Goal: Obtain resource: Obtain resource

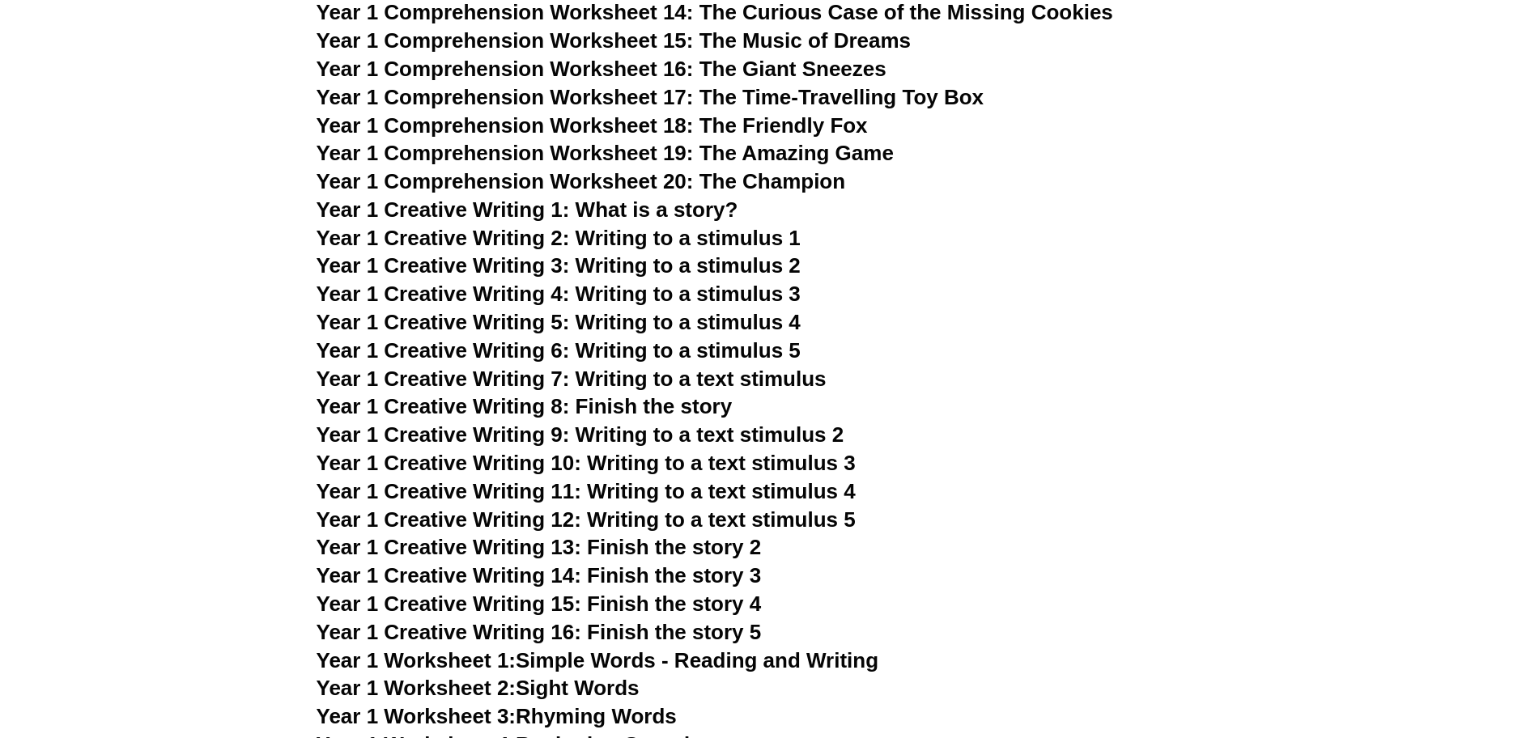
scroll to position [2288, 0]
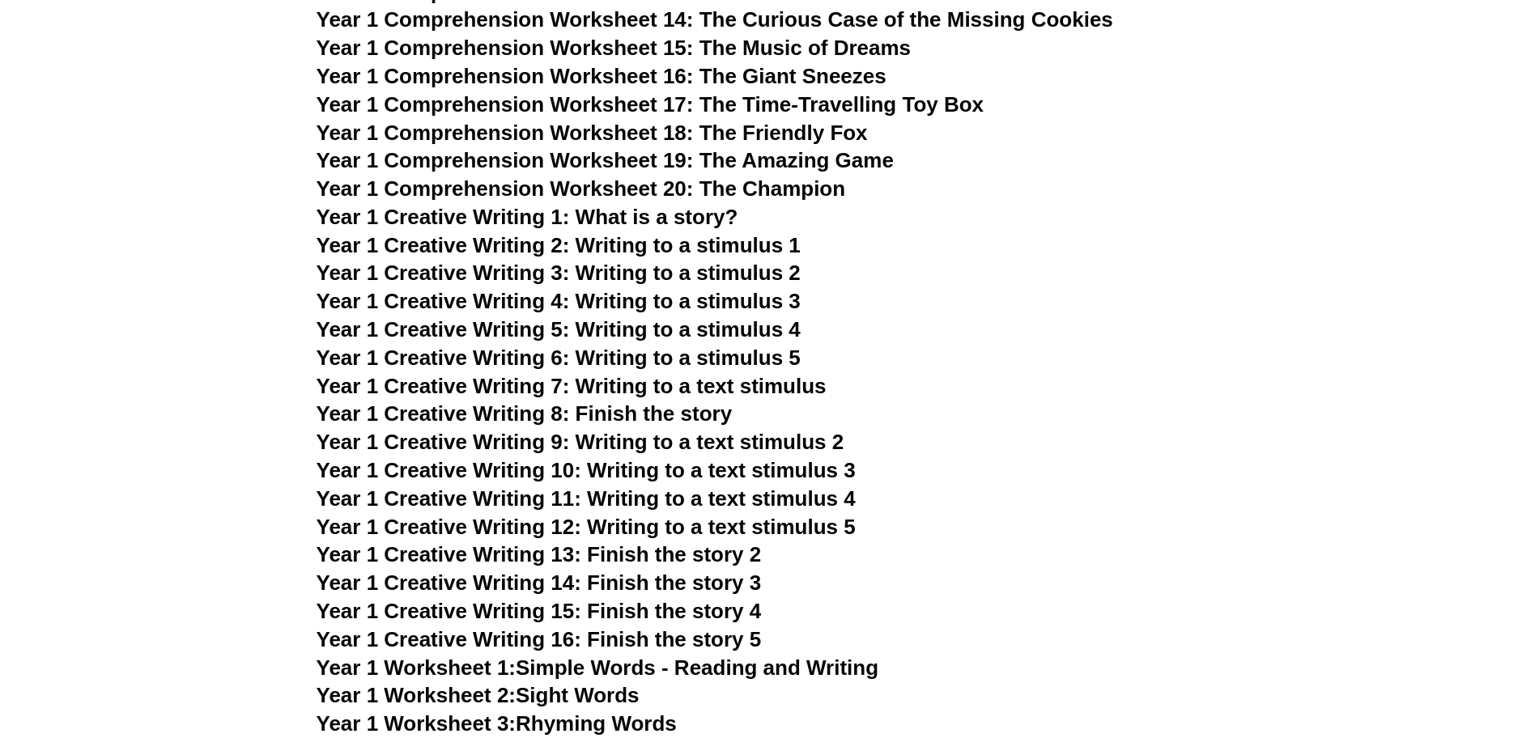
click at [734, 190] on span "Year 1 Comprehension Worksheet 20: The Champion" at bounding box center [582, 189] width 530 height 24
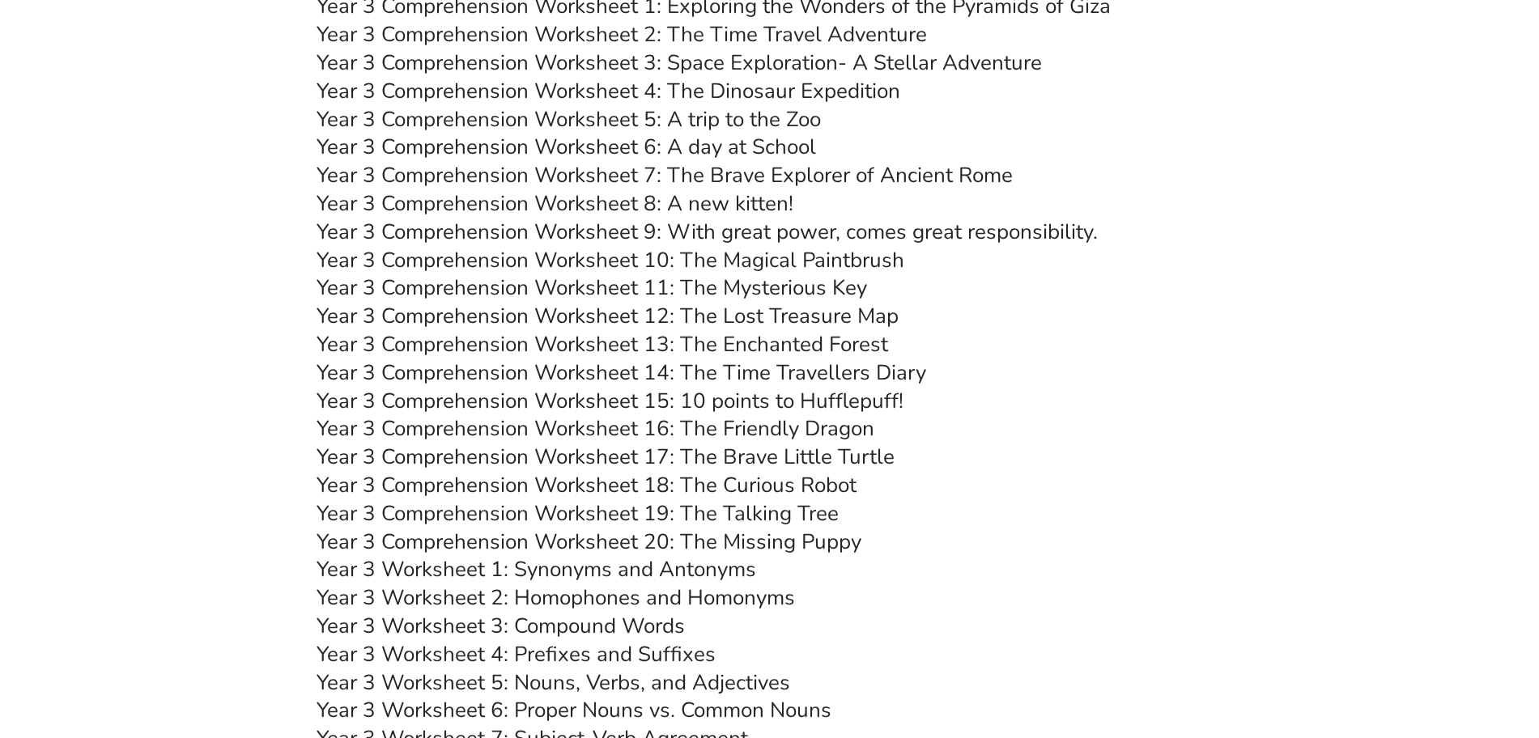
scroll to position [4720, 0]
click at [723, 546] on link "Year 3 Comprehension Worksheet 20: The Missing Puppy" at bounding box center [589, 543] width 545 height 28
click at [834, 177] on link "Year 3 Comprehension Worksheet 7: The Brave Explorer of Ancient Rome" at bounding box center [665, 176] width 696 height 28
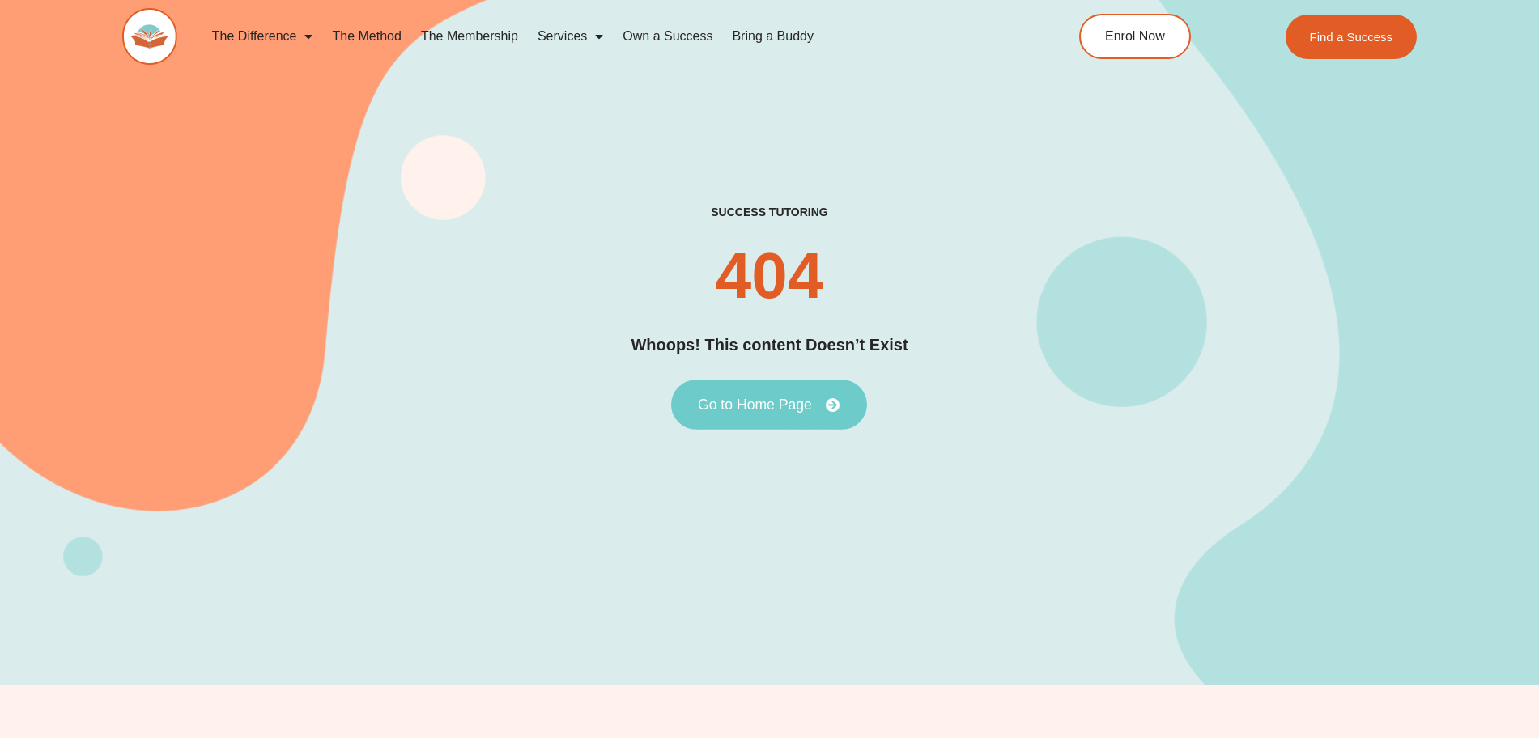
click at [783, 403] on span "Go to Home Page" at bounding box center [755, 405] width 114 height 15
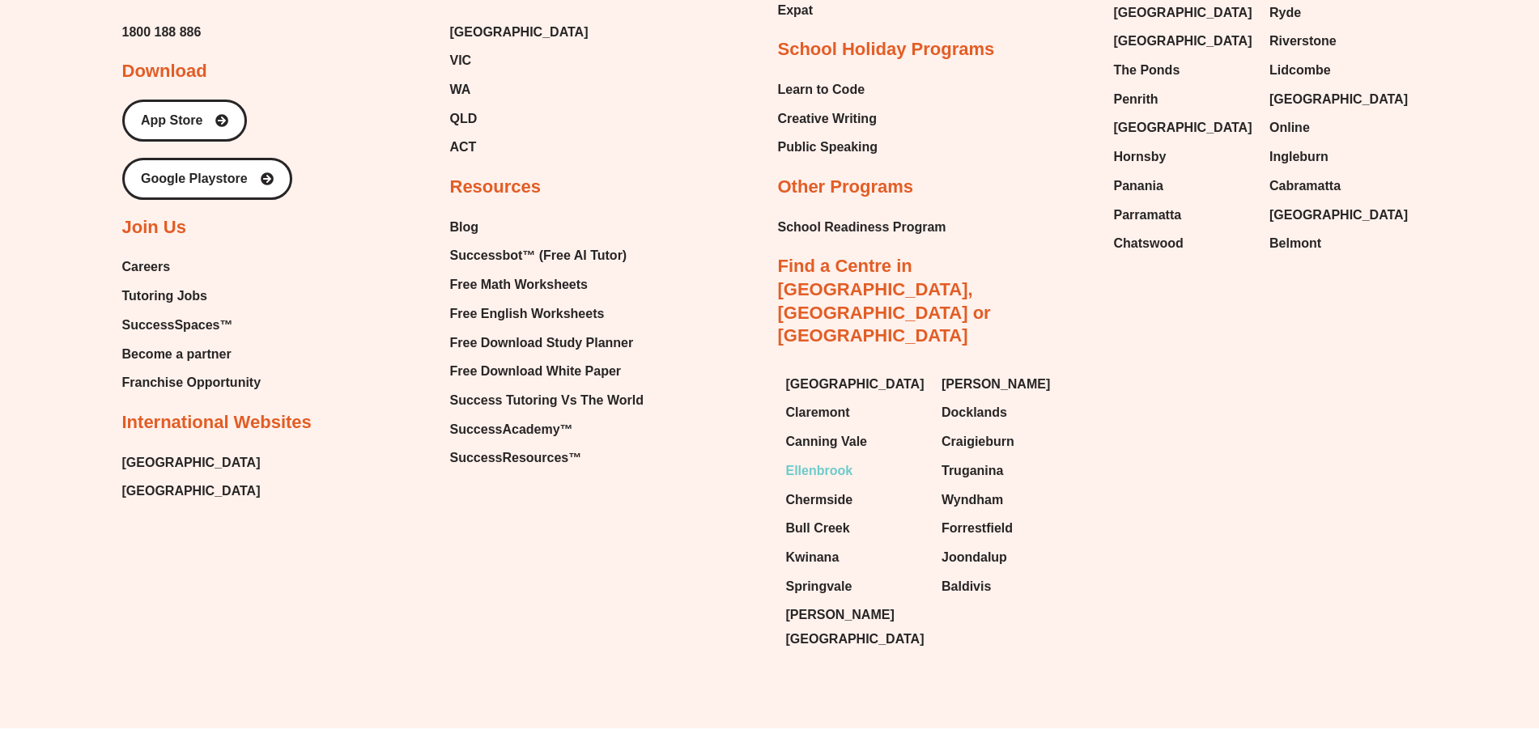
scroll to position [1335, 0]
click at [537, 285] on span "Free Math Worksheets" at bounding box center [519, 286] width 138 height 24
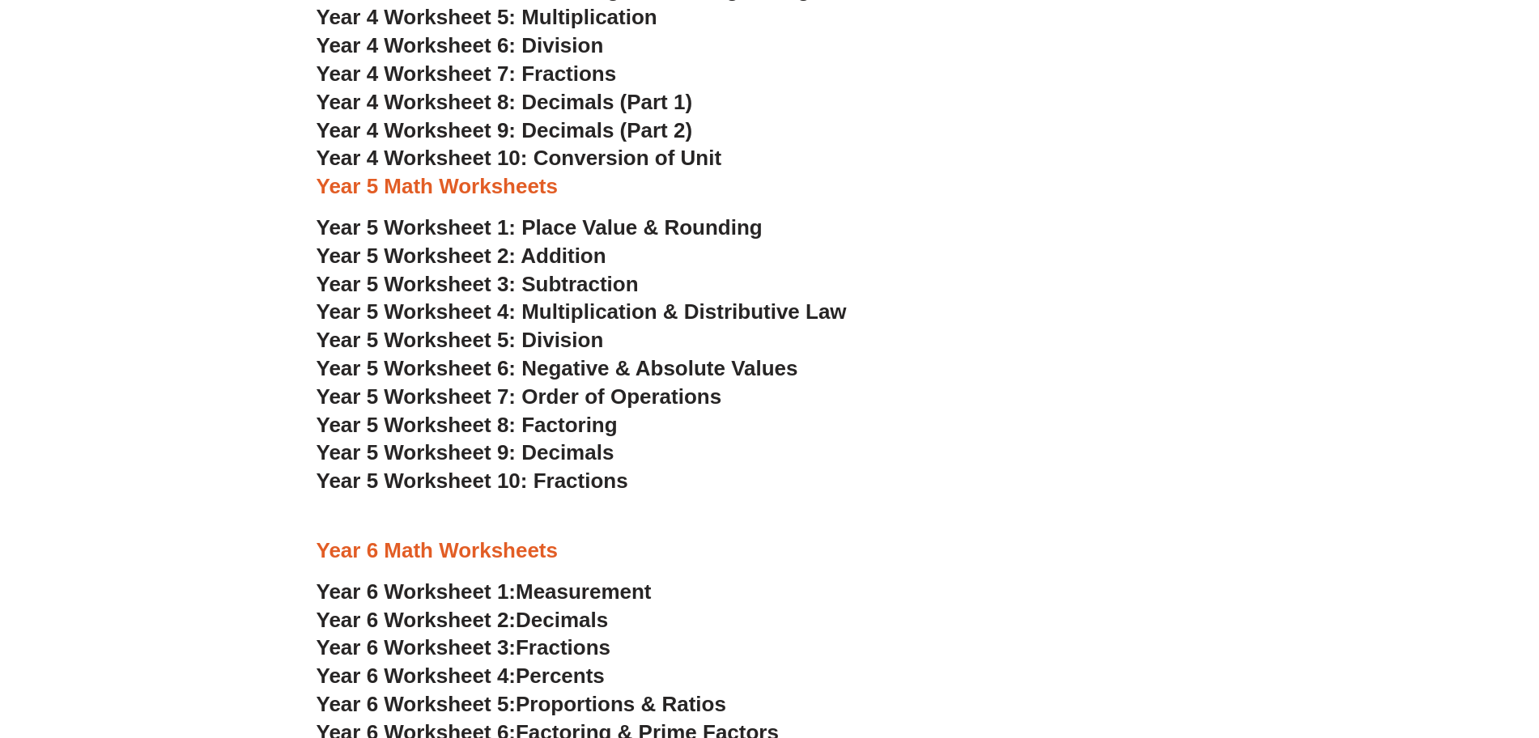
scroll to position [2746, 0]
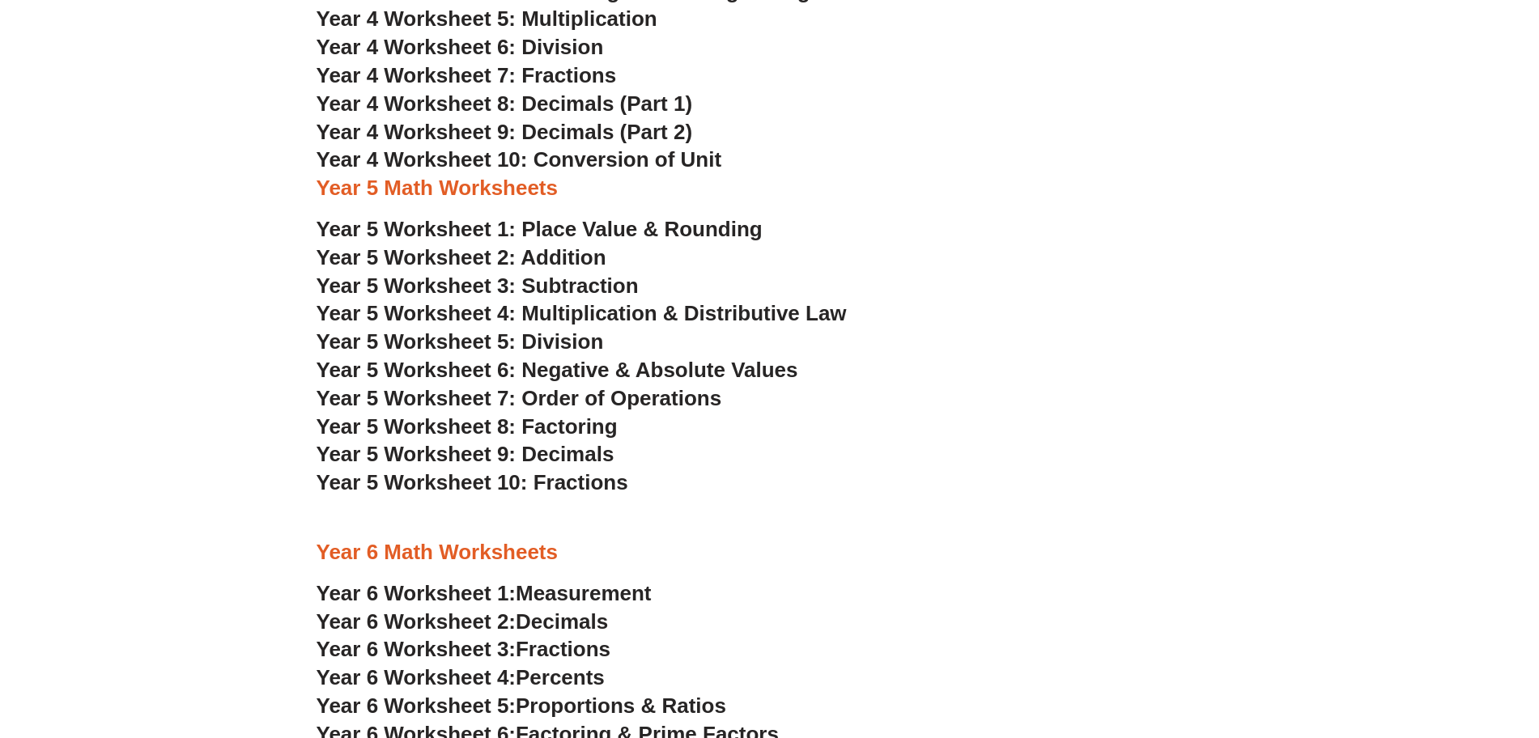
click at [581, 347] on span "Year 5 Worksheet 5: Division" at bounding box center [460, 342] width 287 height 24
click at [522, 342] on span "Year 5 Worksheet 5: Division" at bounding box center [460, 342] width 287 height 24
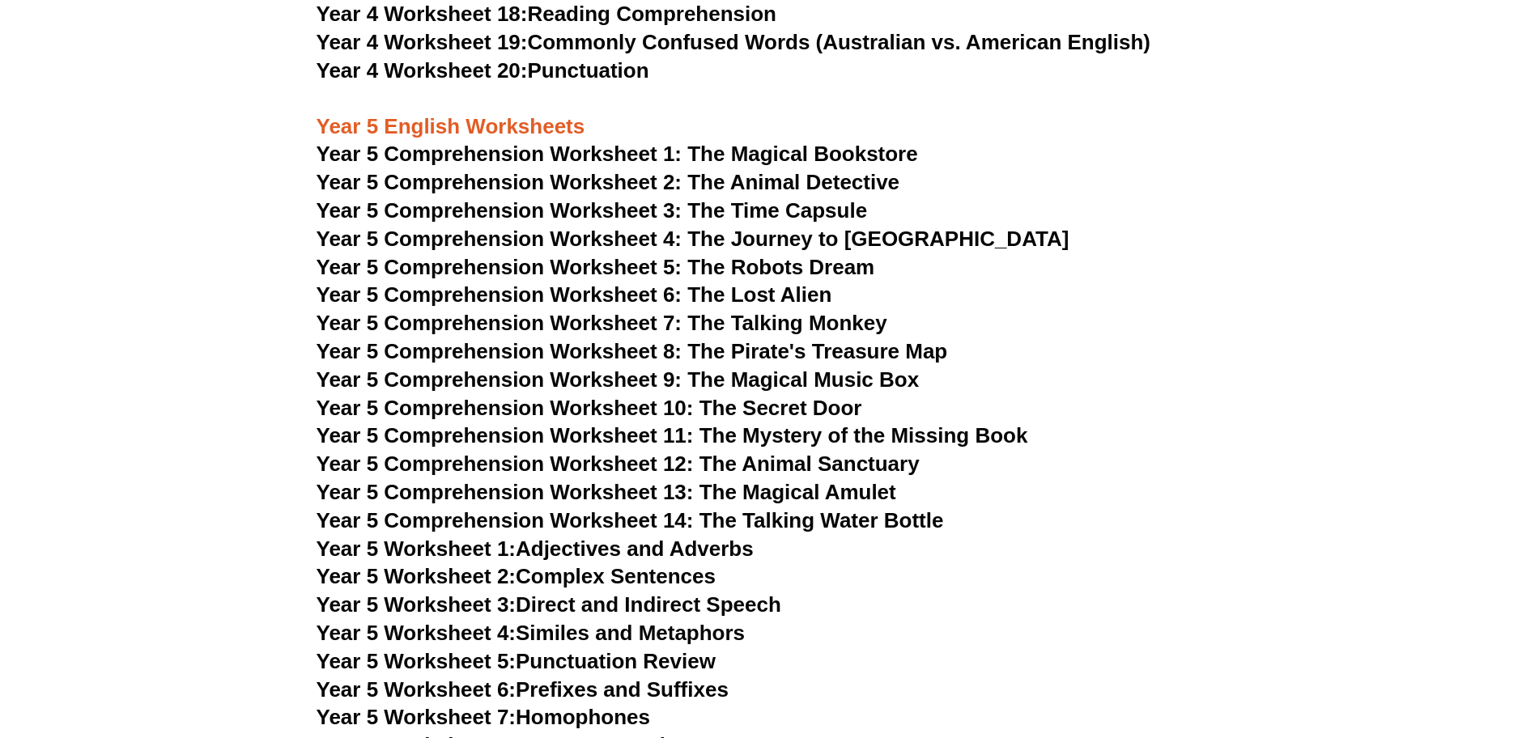
scroll to position [6937, 0]
click at [797, 466] on span "Year 5 Comprehension Worksheet 12: The Animal Sanctuary" at bounding box center [618, 465] width 603 height 24
click at [801, 330] on span "Year 5 Comprehension Worksheet 7: The Talking Monkey" at bounding box center [602, 324] width 571 height 24
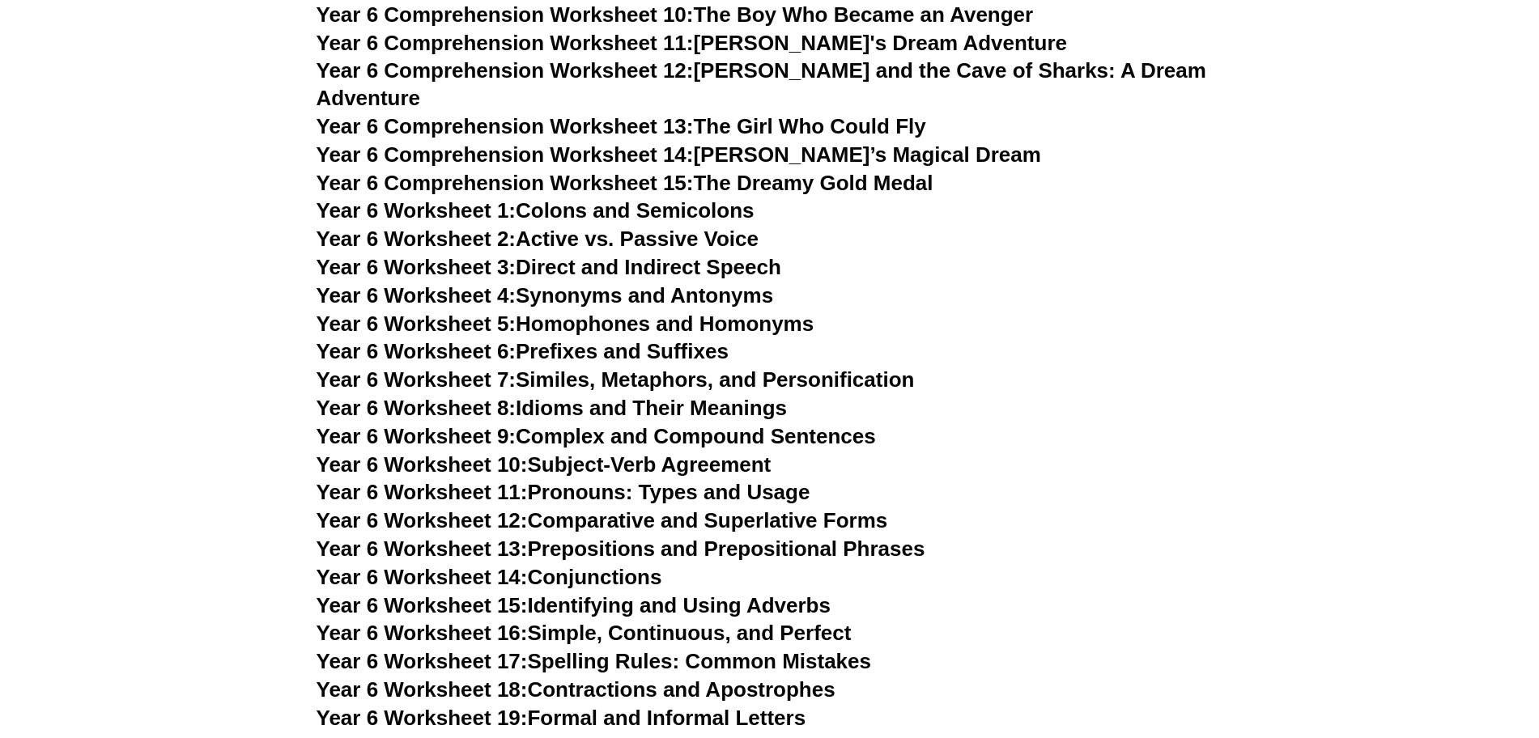
scroll to position [8542, 0]
